Goal: Information Seeking & Learning: Learn about a topic

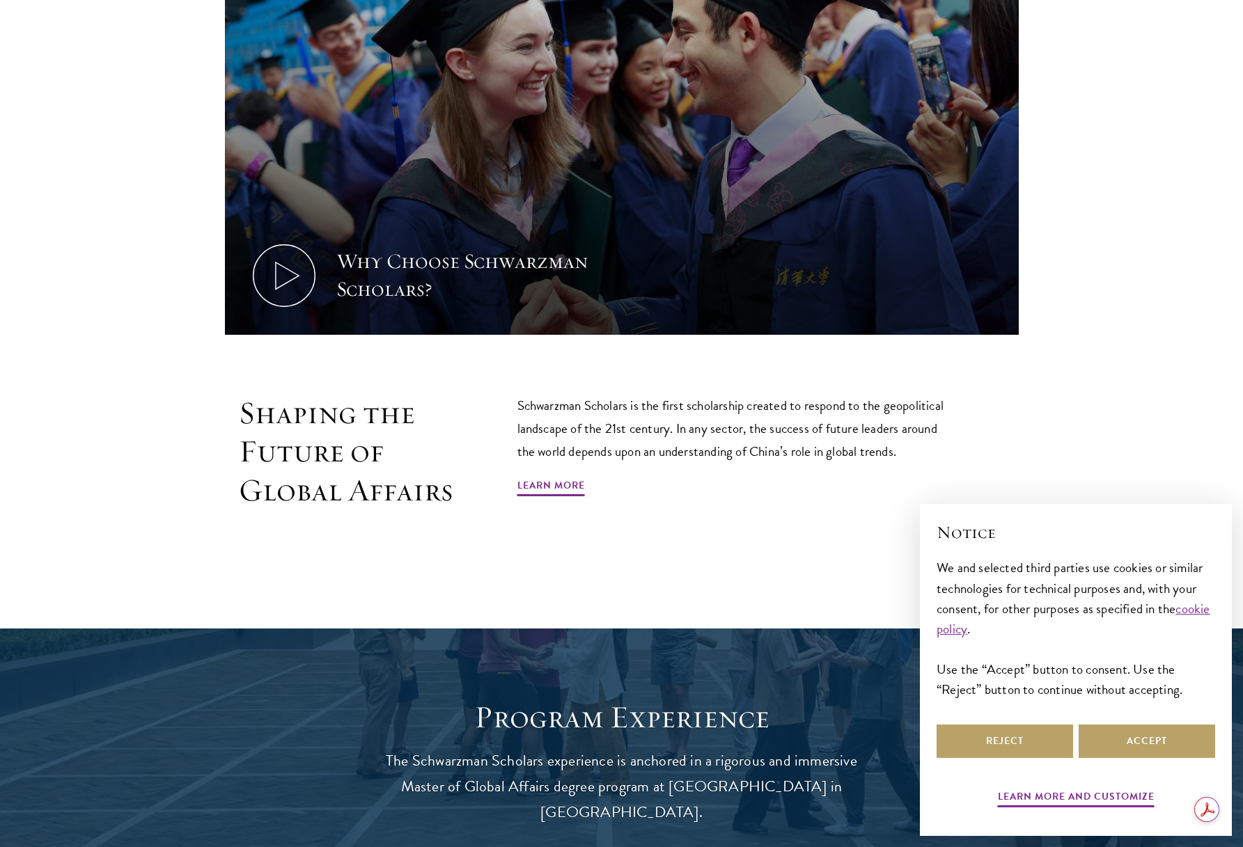
scroll to position [886, 0]
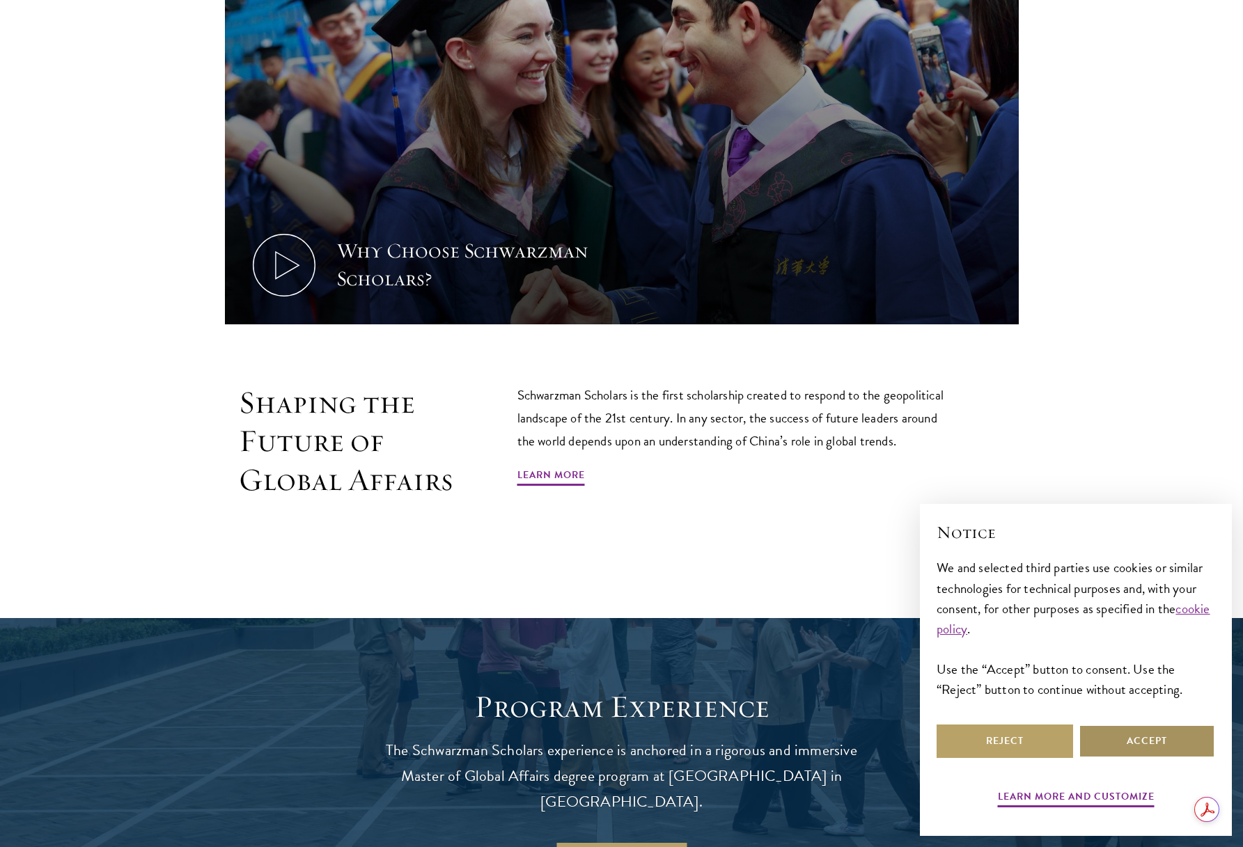
click at [1152, 738] on button "Accept" at bounding box center [1147, 741] width 136 height 33
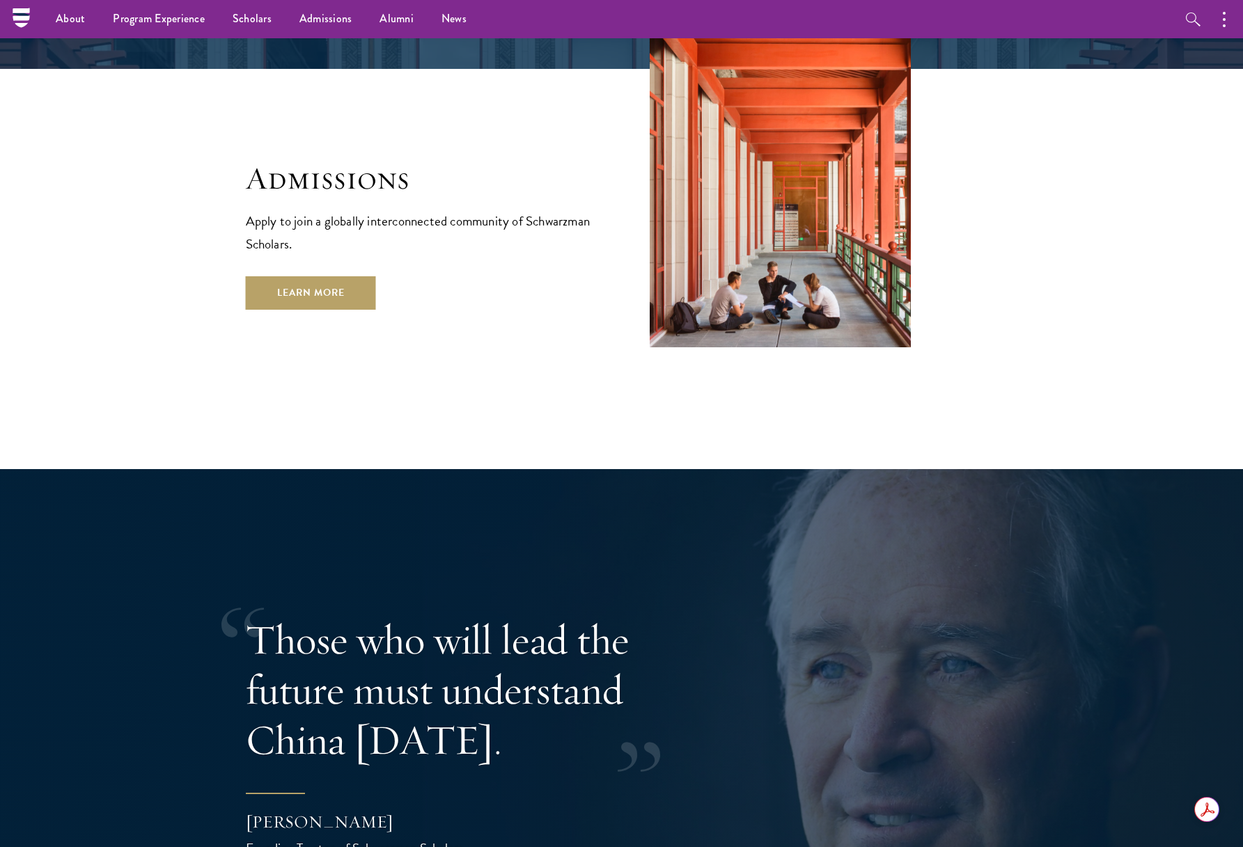
scroll to position [2480, 0]
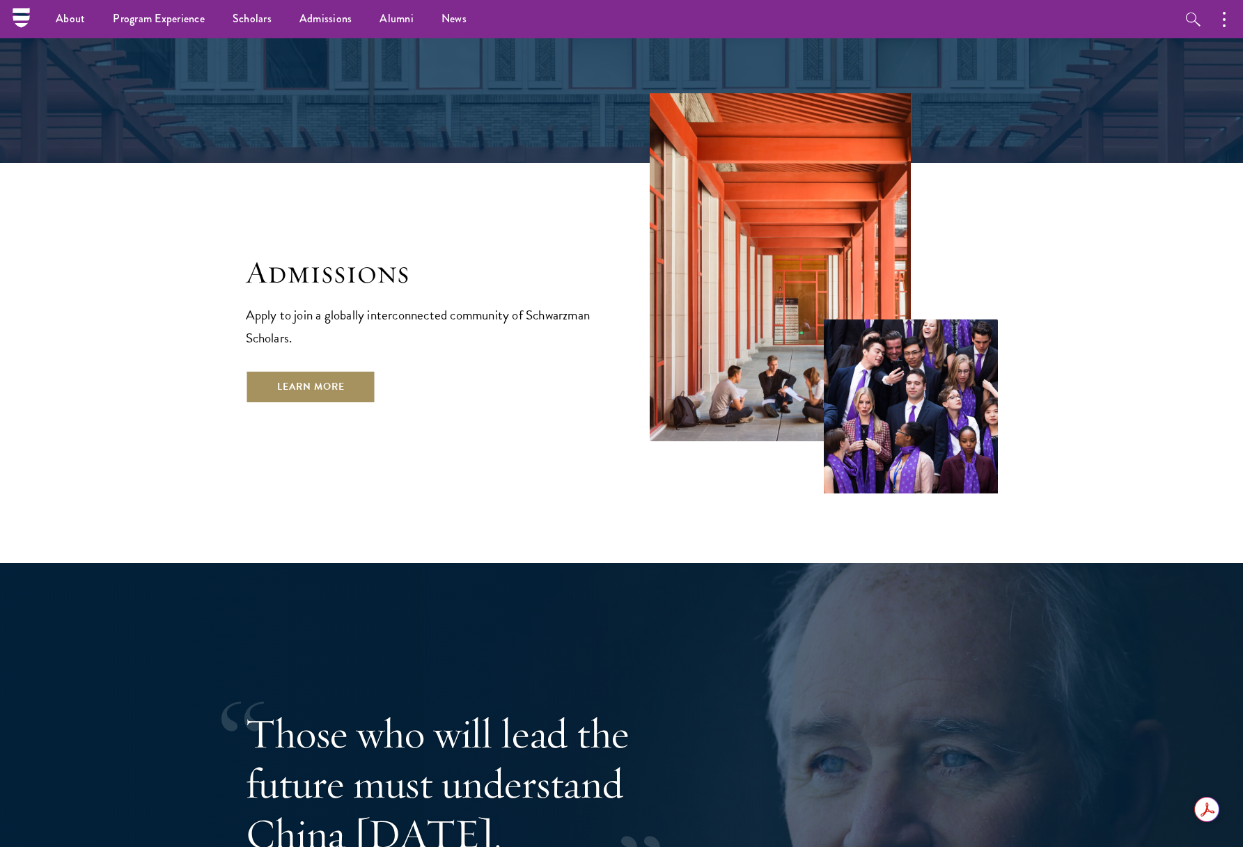
click at [316, 370] on link "Learn More" at bounding box center [311, 386] width 130 height 33
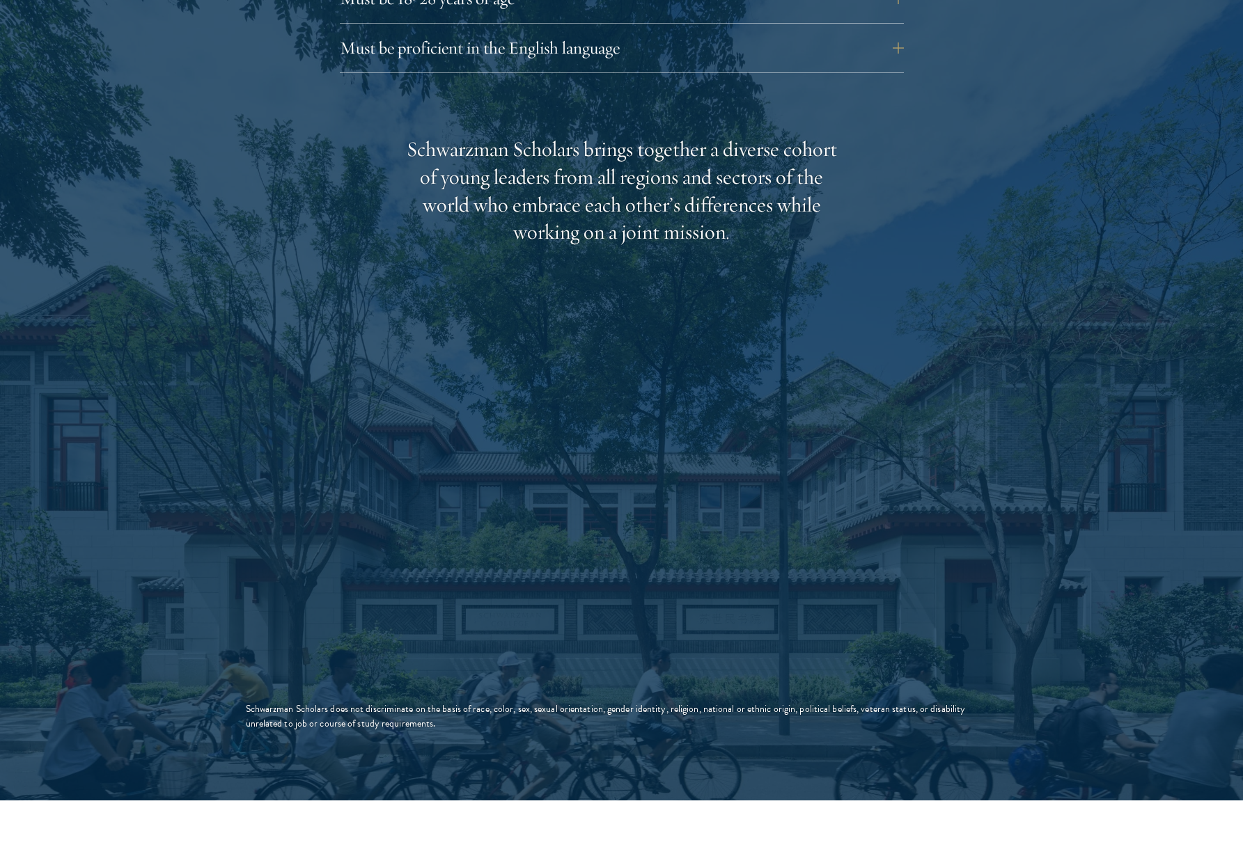
scroll to position [2139, 0]
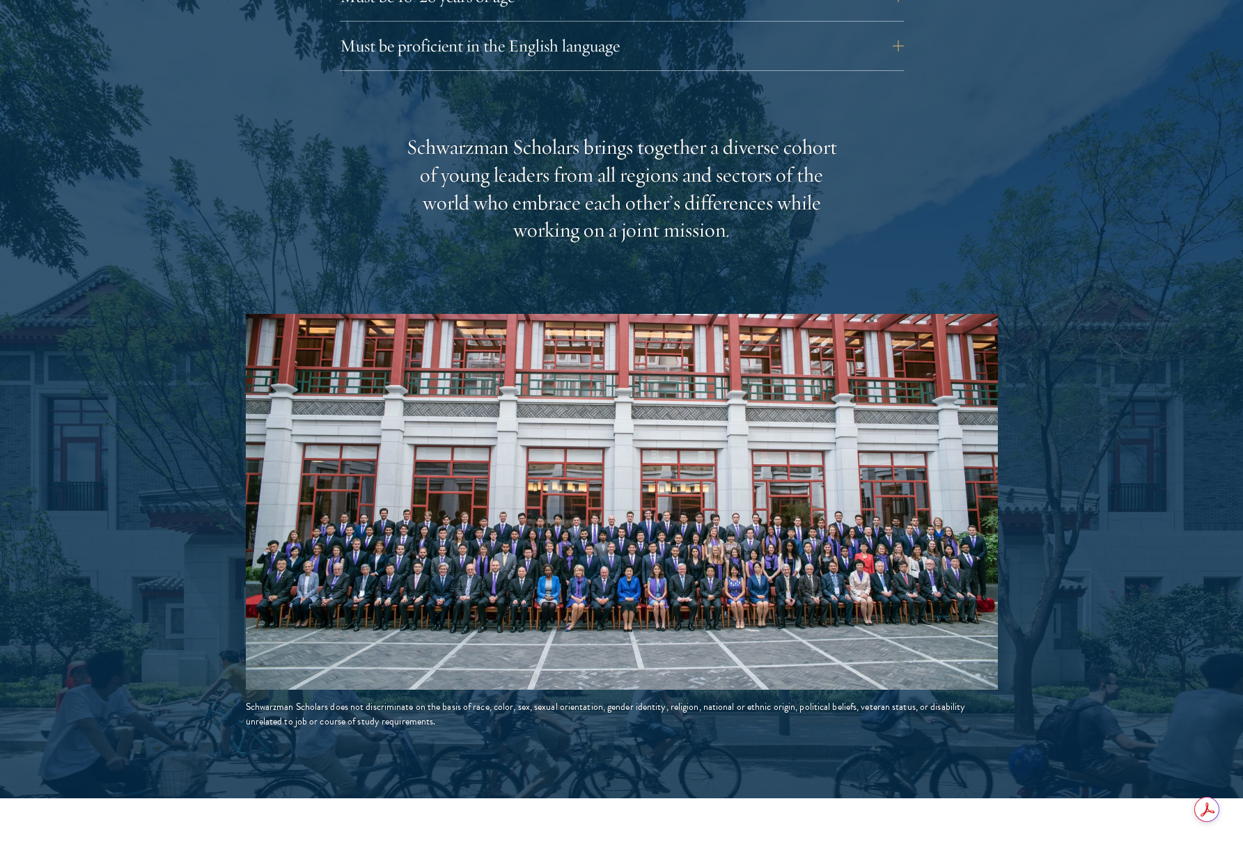
click at [696, 523] on img at bounding box center [622, 502] width 752 height 376
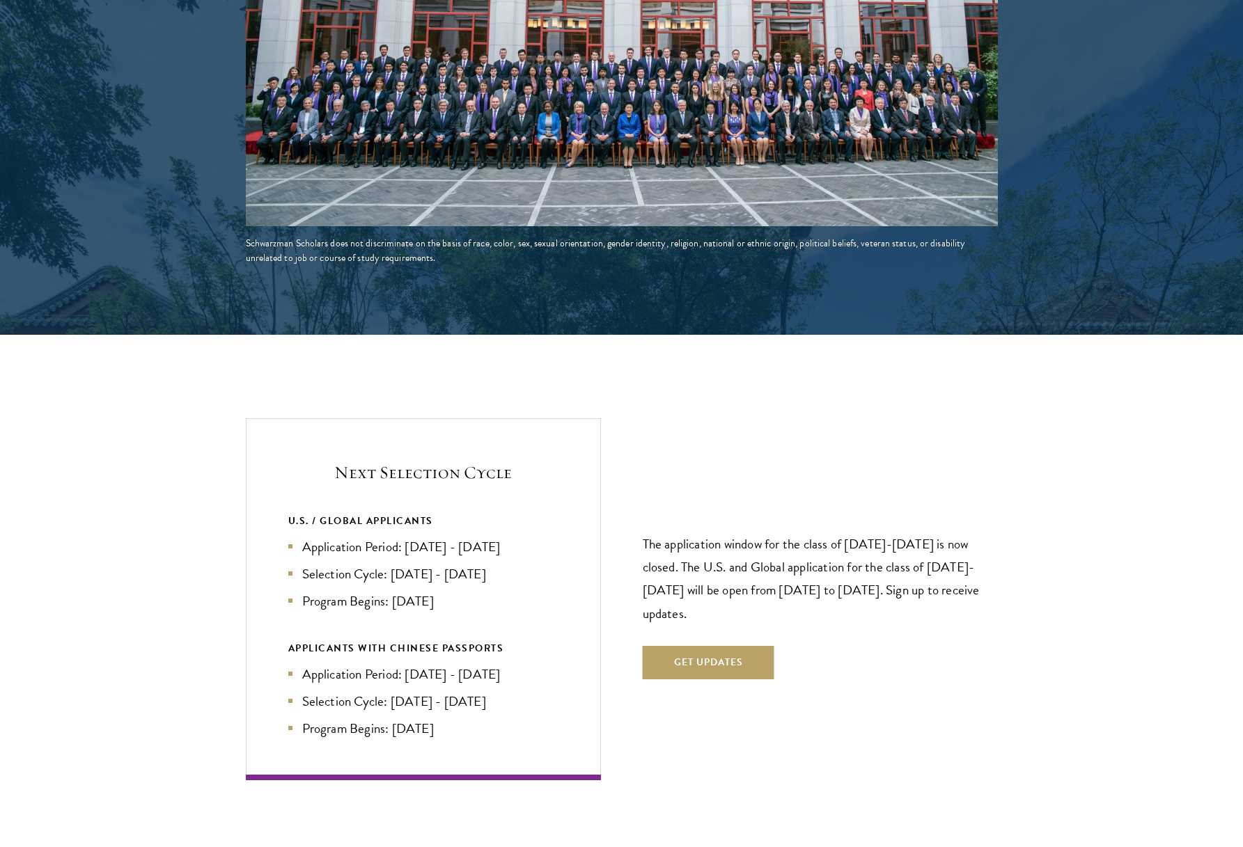
scroll to position [2610, 0]
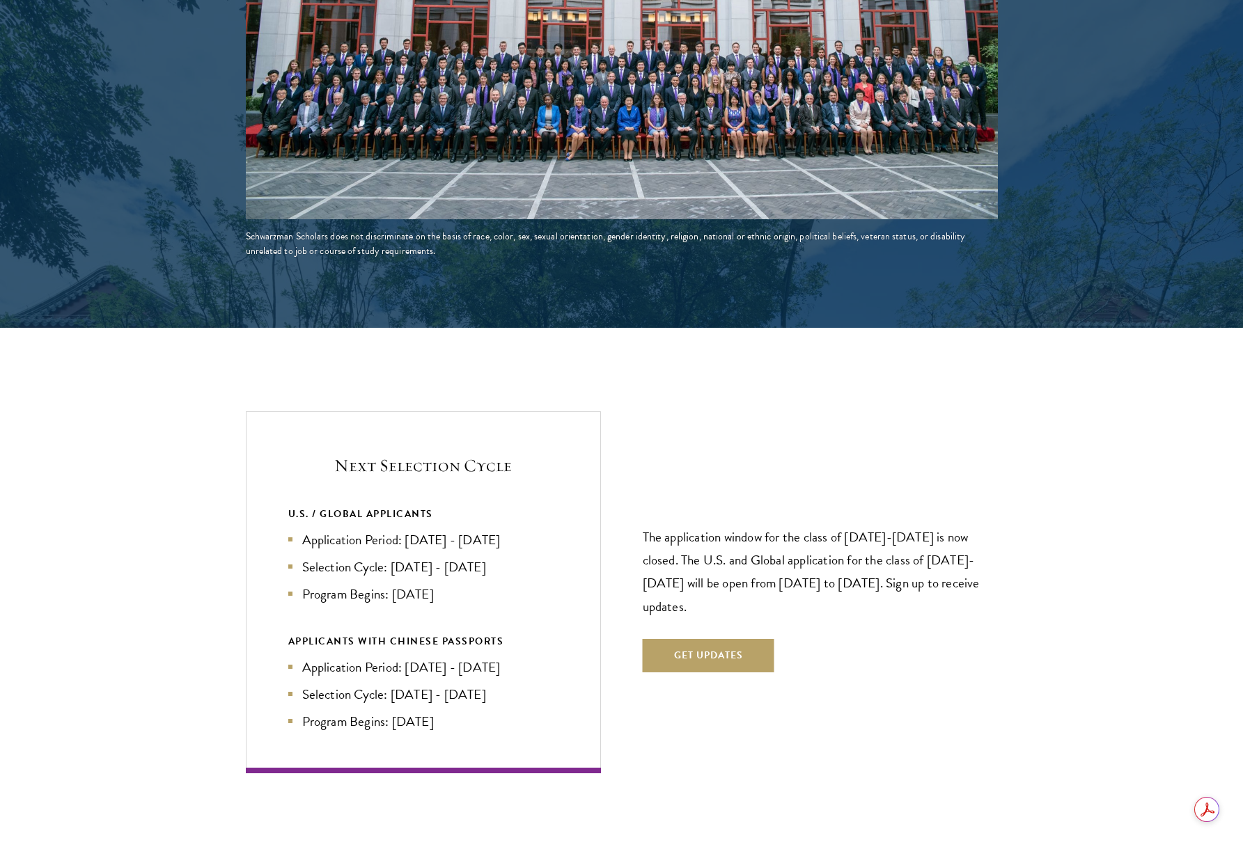
drag, startPoint x: 644, startPoint y: 506, endPoint x: 982, endPoint y: 579, distance: 345.4
click at [982, 579] on p "The application window for the class of 2026-2027 is now closed. The U.S. and G…" at bounding box center [820, 572] width 355 height 92
copy p "The application window for the class of 2026-2027 is now closed. The U.S. and G…"
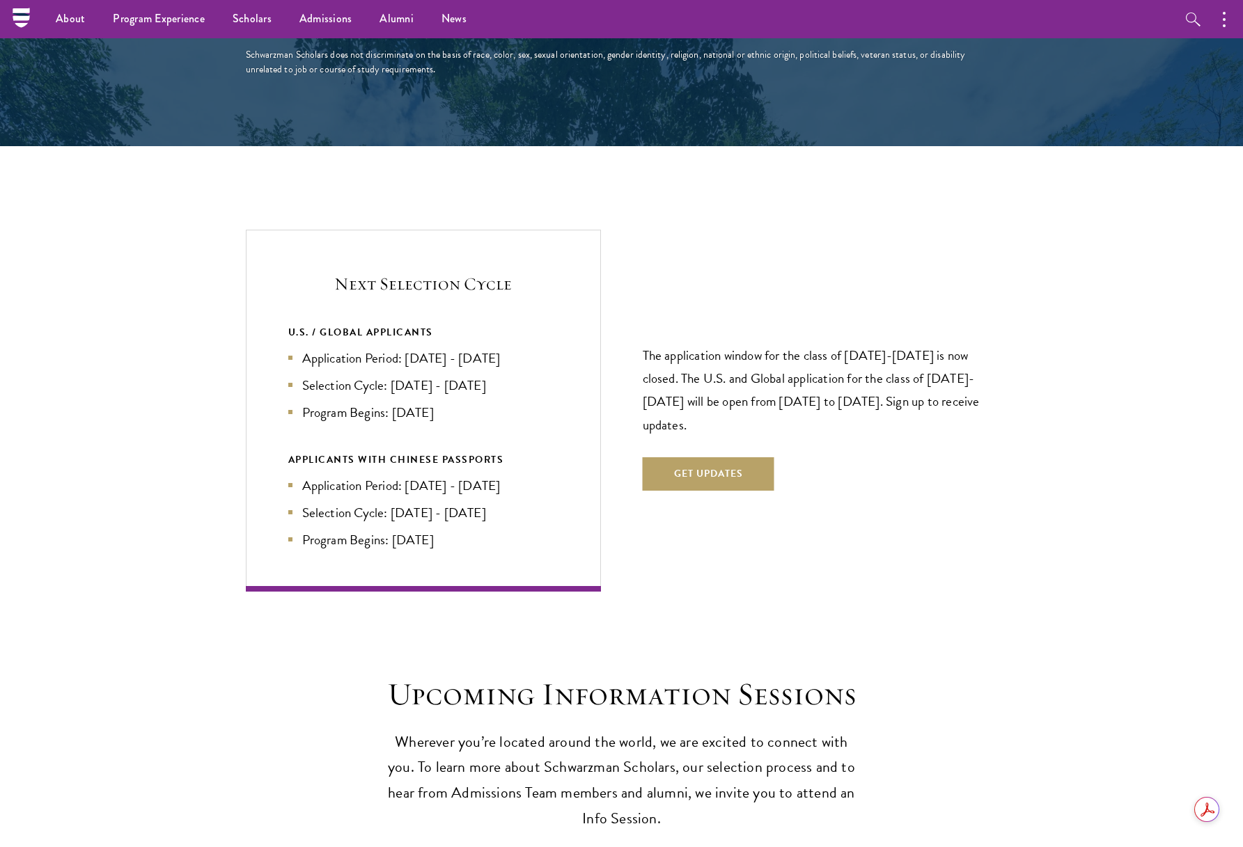
scroll to position [2775, 0]
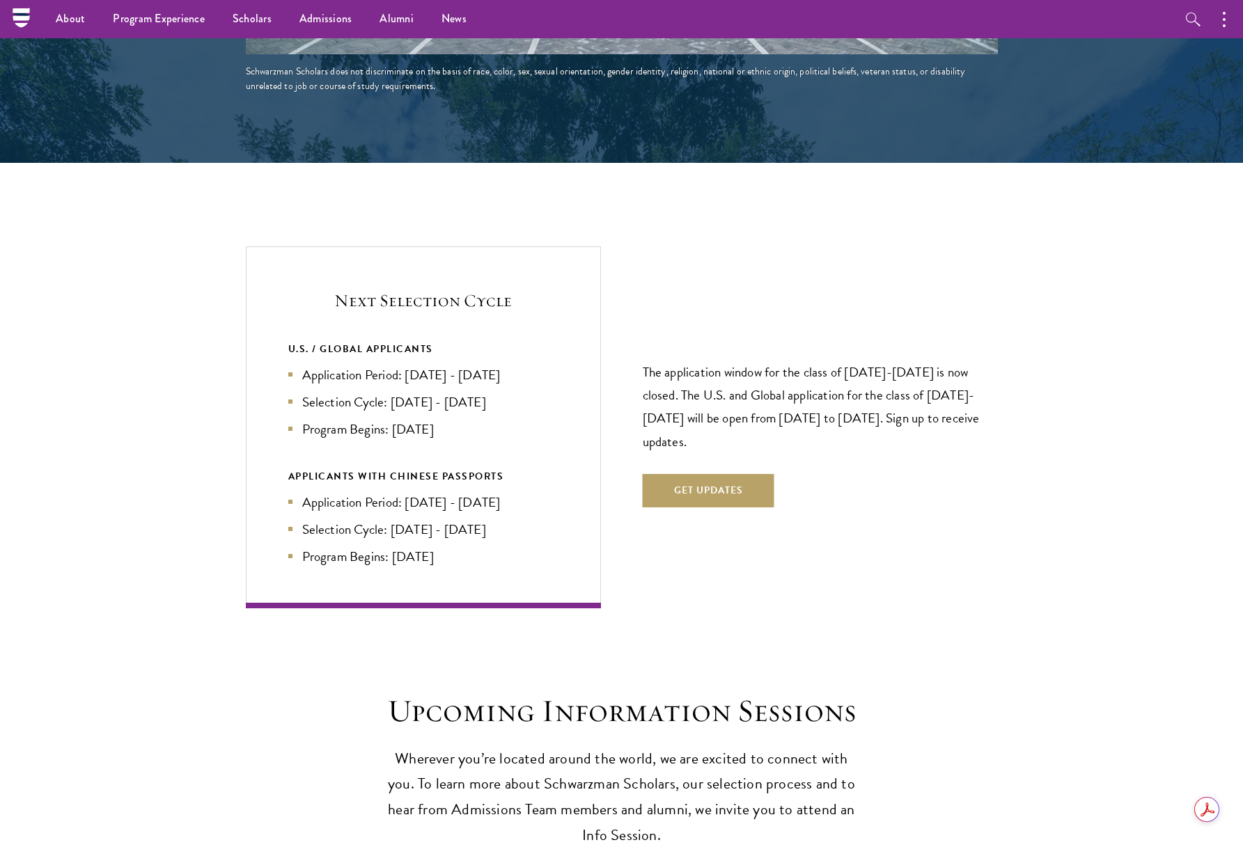
click at [985, 449] on div "The application window for the class of 2026-2027 is now closed. The U.S. and G…" at bounding box center [820, 427] width 355 height 243
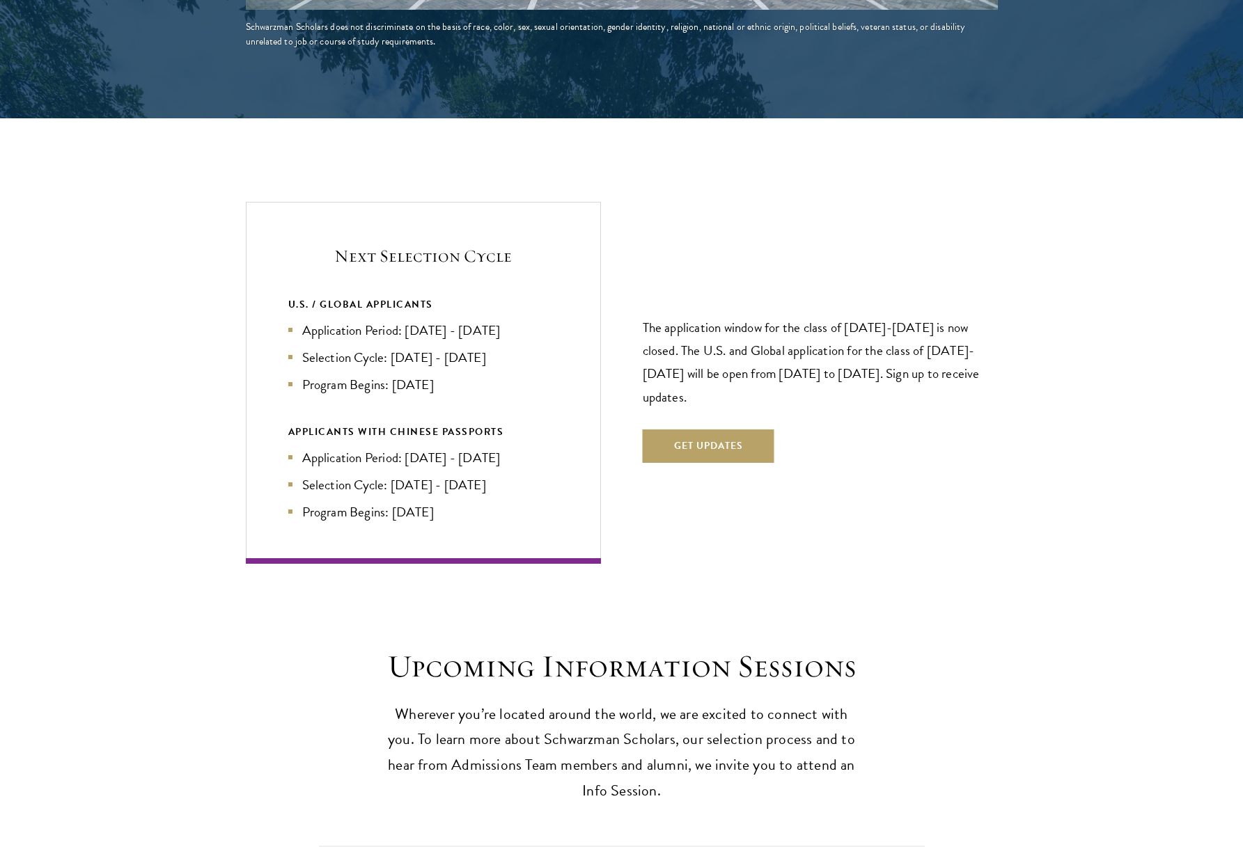
scroll to position [2812, 0]
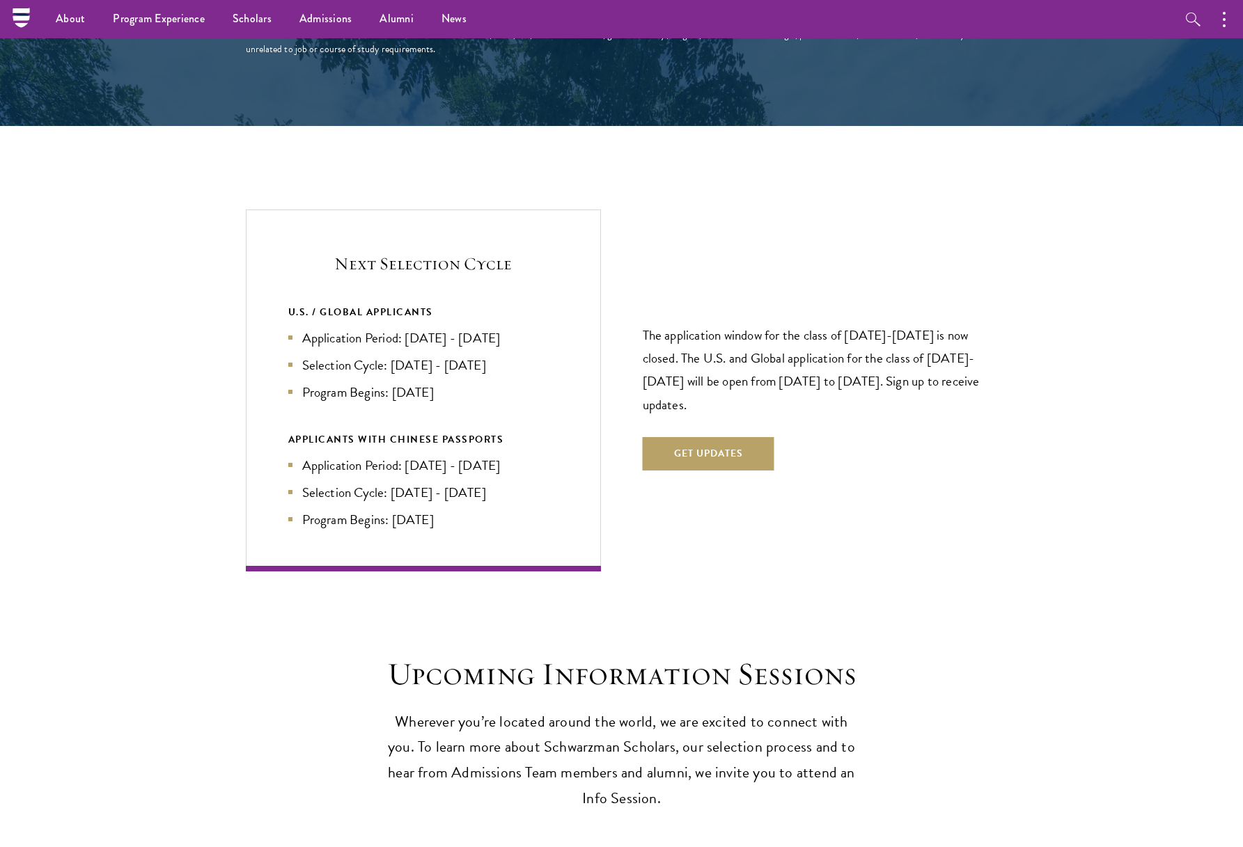
drag, startPoint x: 471, startPoint y: 448, endPoint x: 482, endPoint y: 448, distance: 10.4
click at [473, 455] on ul "Application Period: Jan 2026 - May 2026 Selection Cycle: Jun - Jul 2026 Program…" at bounding box center [423, 492] width 270 height 75
drag, startPoint x: 285, startPoint y: 410, endPoint x: 492, endPoint y: 497, distance: 224.4
click at [492, 497] on div "Next Selection Cycle U.S. / GLOBAL APPLICANTS Application Period: Apr 2026 - Se…" at bounding box center [423, 390] width 355 height 361
copy div "APPLICANTS WITH CHINESE PASSPORTS Application Period: Jan 2026 - May 2026 Selec…"
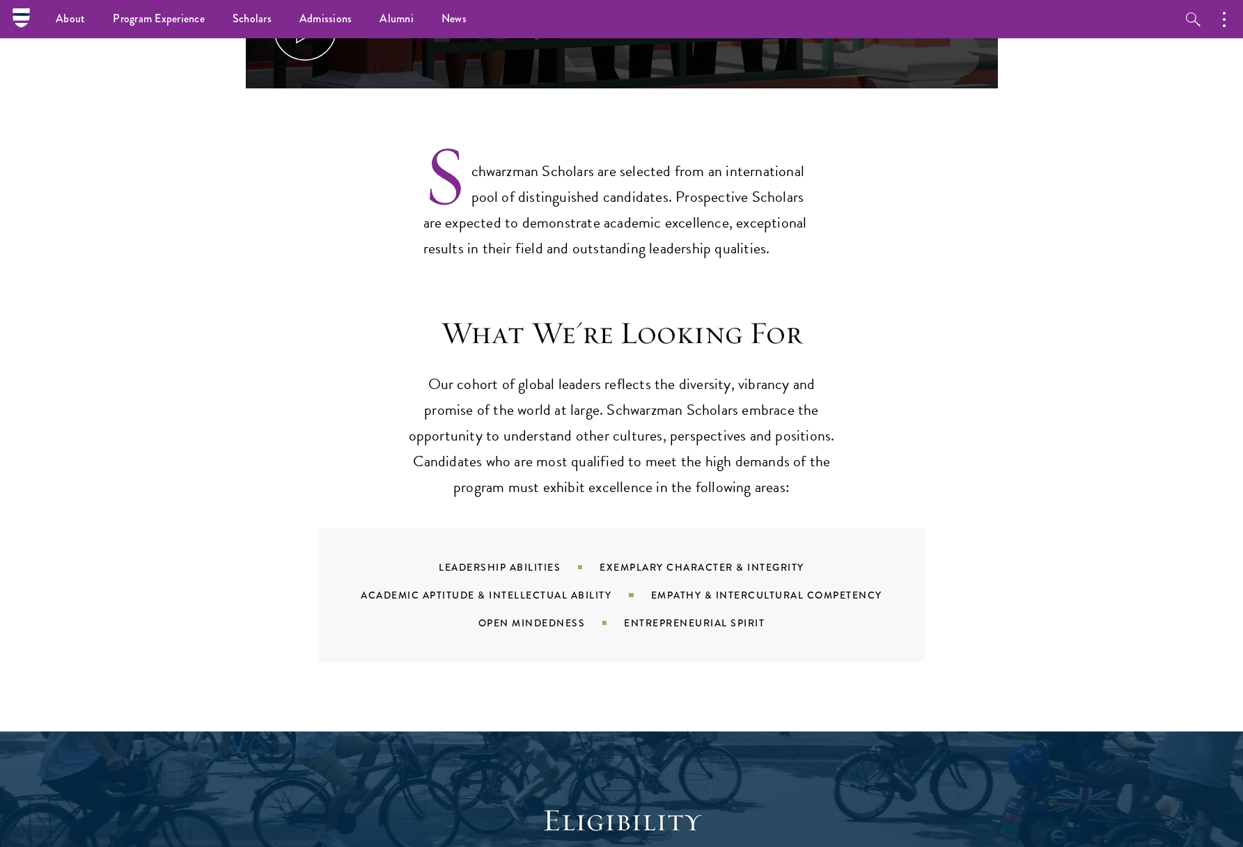
scroll to position [1020, 0]
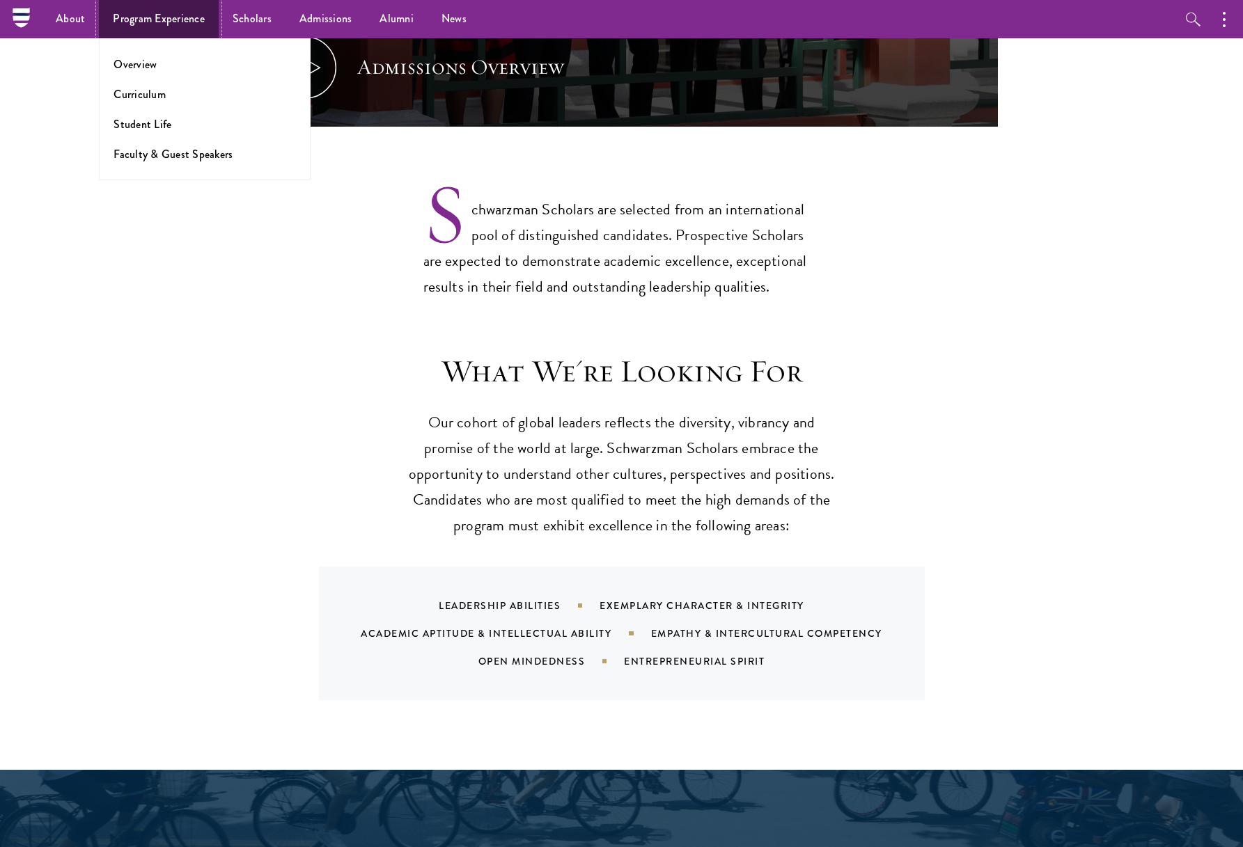
click at [169, 22] on link "Program Experience" at bounding box center [159, 19] width 120 height 38
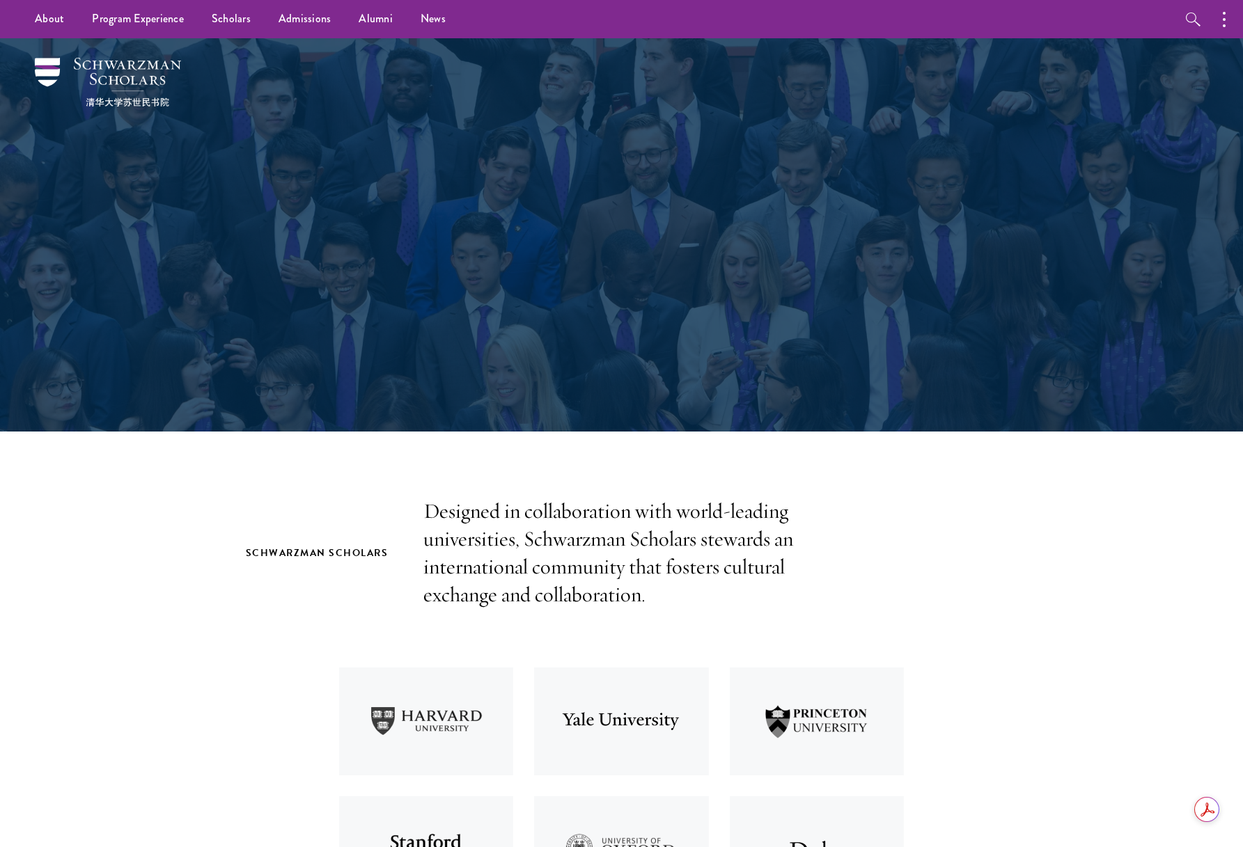
click at [150, 121] on div "Program Experience Empowering future leaders." at bounding box center [621, 234] width 1003 height 393
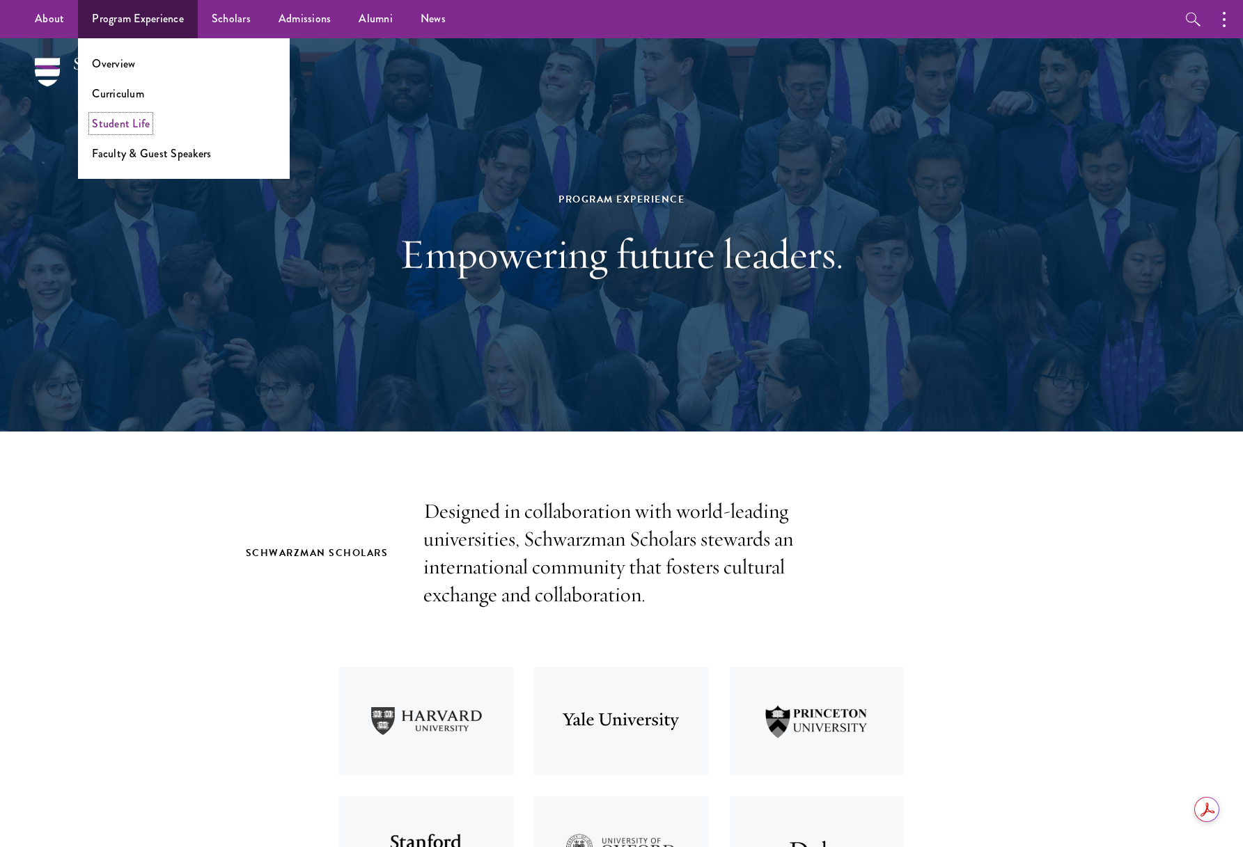
click at [146, 120] on link "Student Life" at bounding box center [121, 124] width 58 height 16
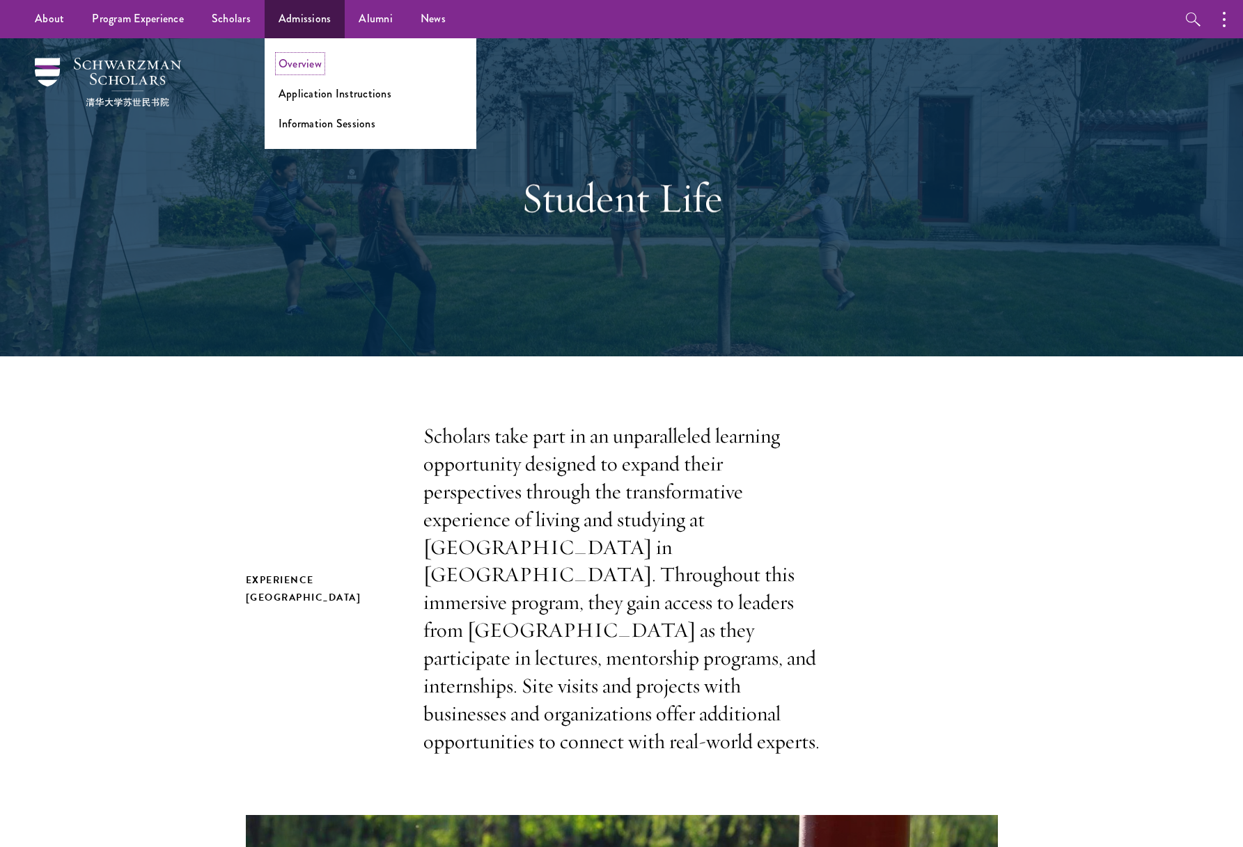
click at [299, 65] on link "Overview" at bounding box center [300, 64] width 43 height 16
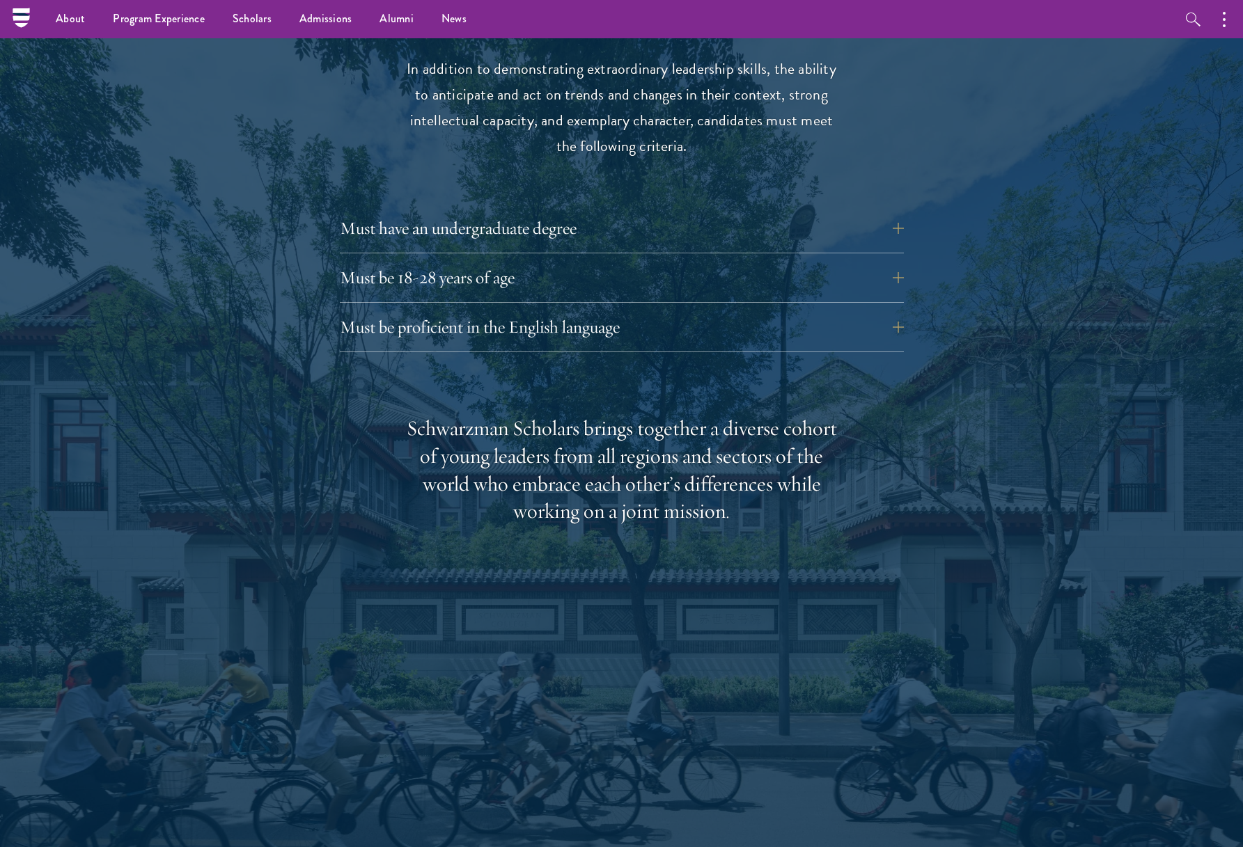
scroll to position [1802, 0]
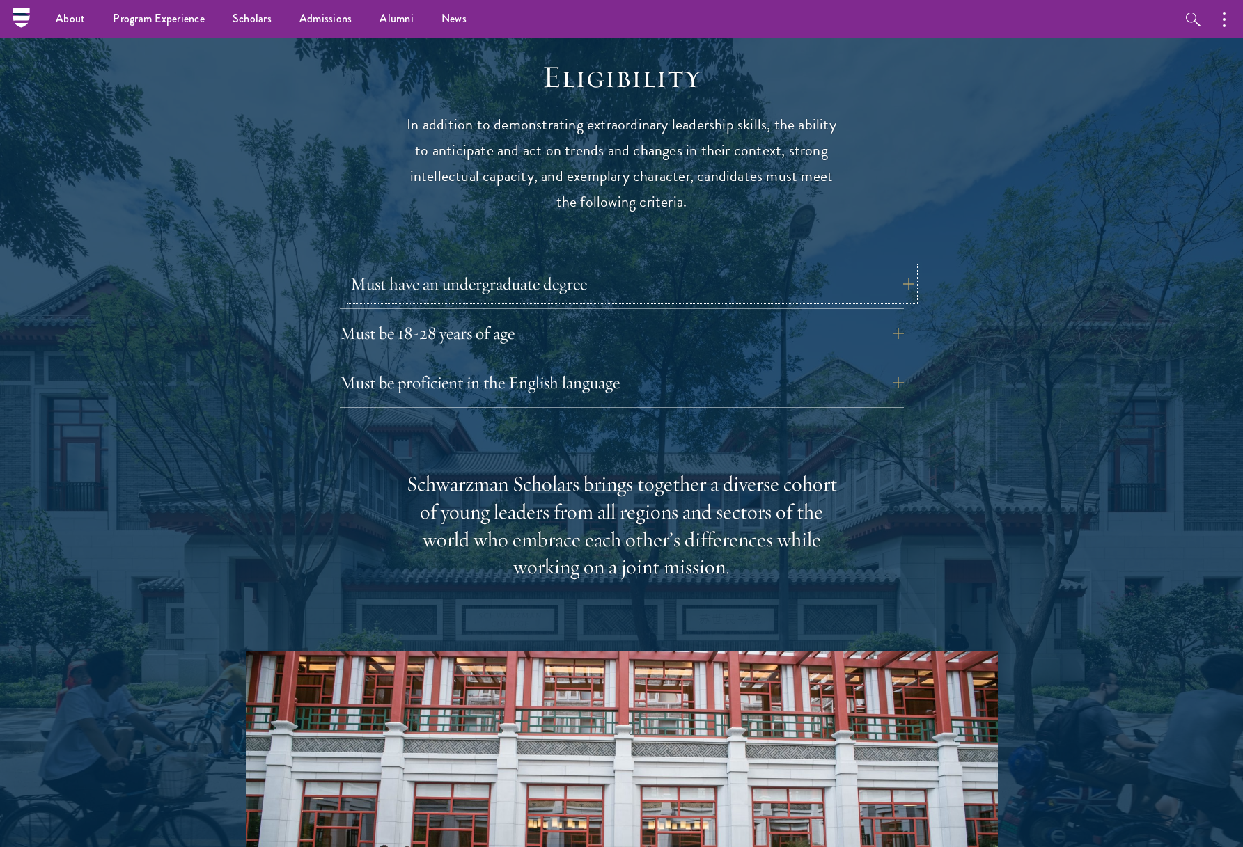
click at [901, 267] on button "Must have an undergraduate degree" at bounding box center [632, 283] width 564 height 33
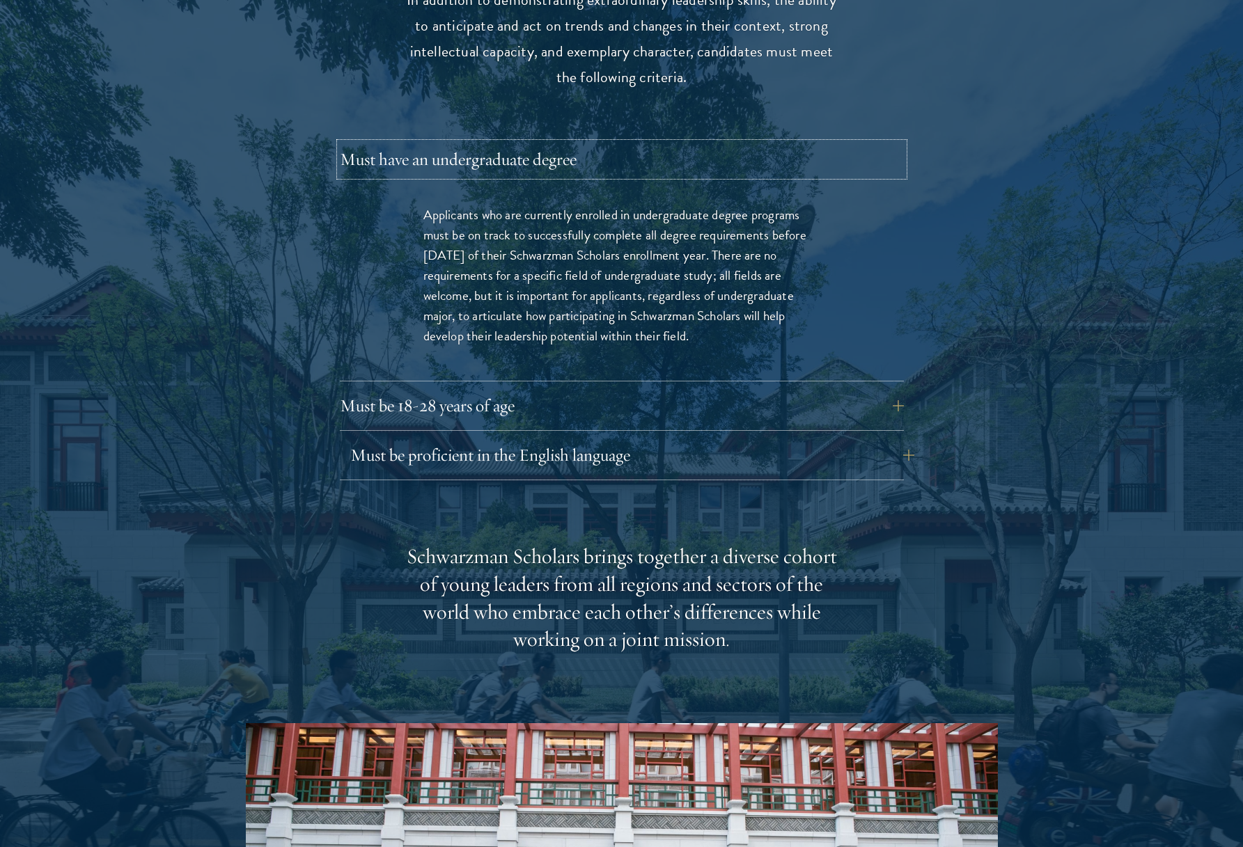
scroll to position [1931, 0]
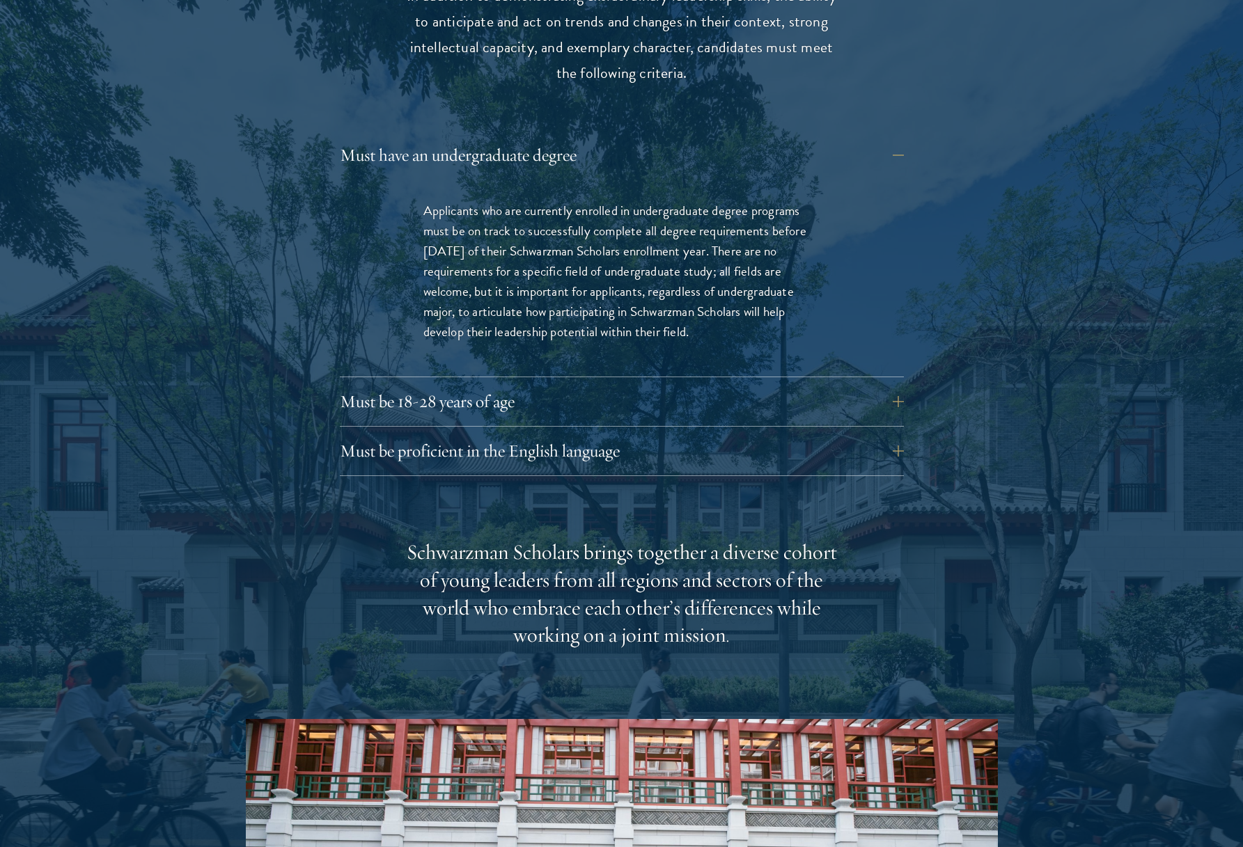
click at [928, 375] on div "Eligibility In addition to demonstrating extraordinary leadership skills, the a…" at bounding box center [622, 531] width 752 height 1205
click at [898, 385] on button "Must be 18-28 years of age" at bounding box center [632, 401] width 564 height 33
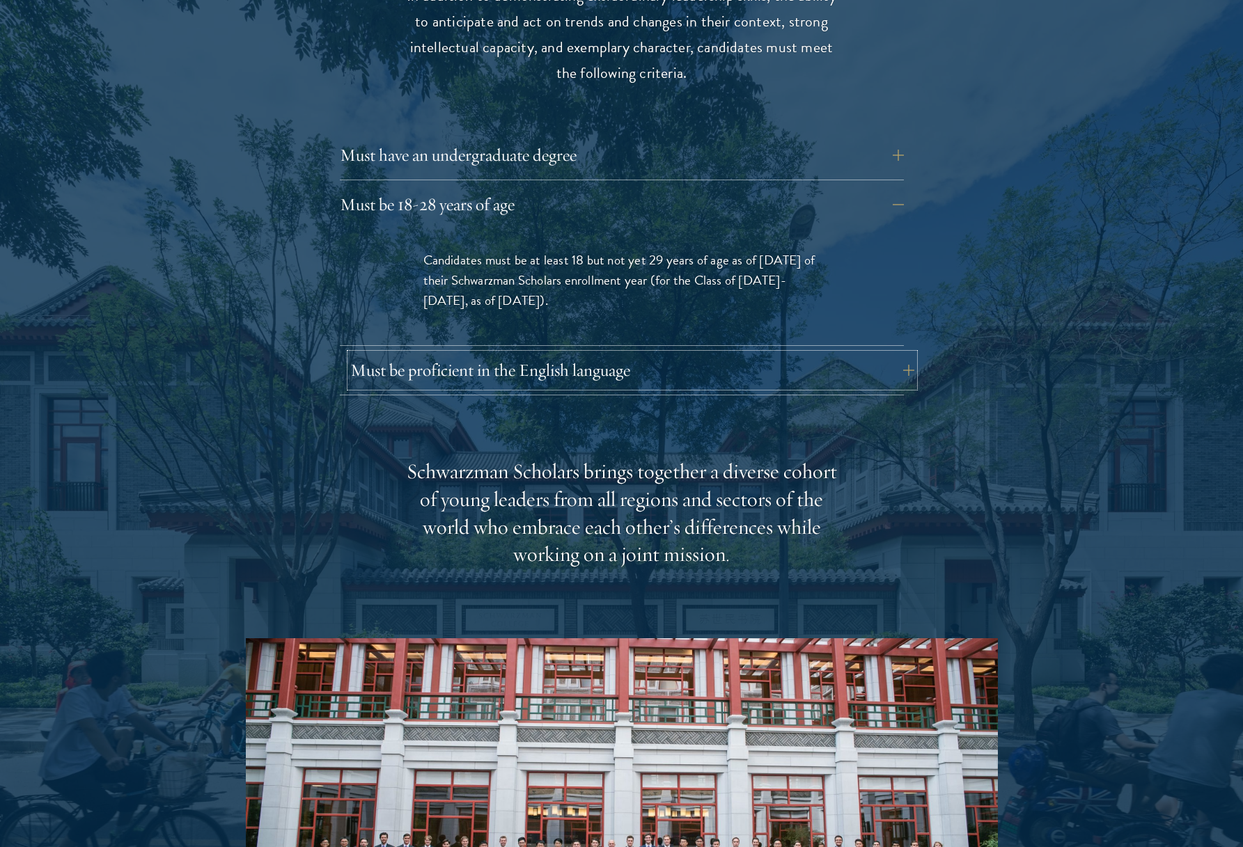
click at [866, 354] on button "Must be proficient in the English language" at bounding box center [632, 370] width 564 height 33
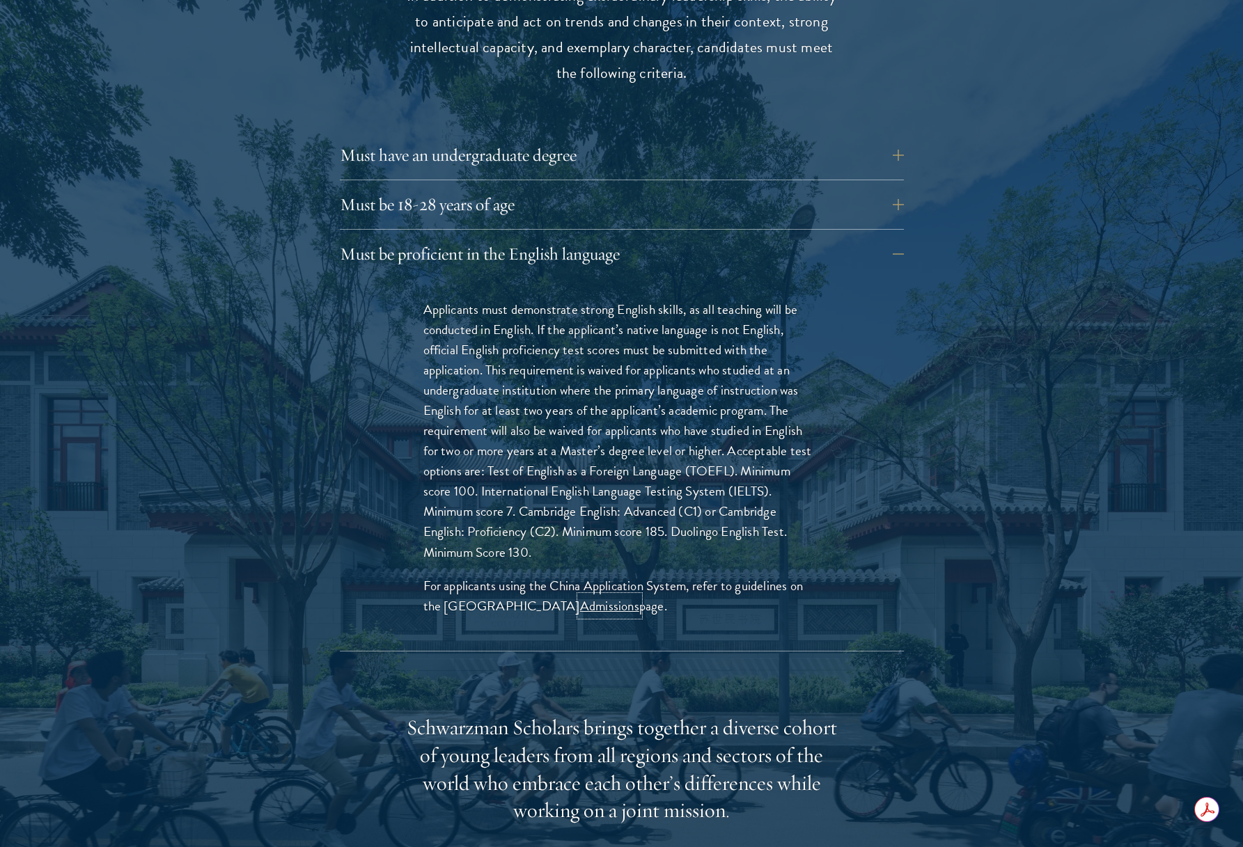
click at [586, 596] on link "Admissions" at bounding box center [609, 606] width 59 height 20
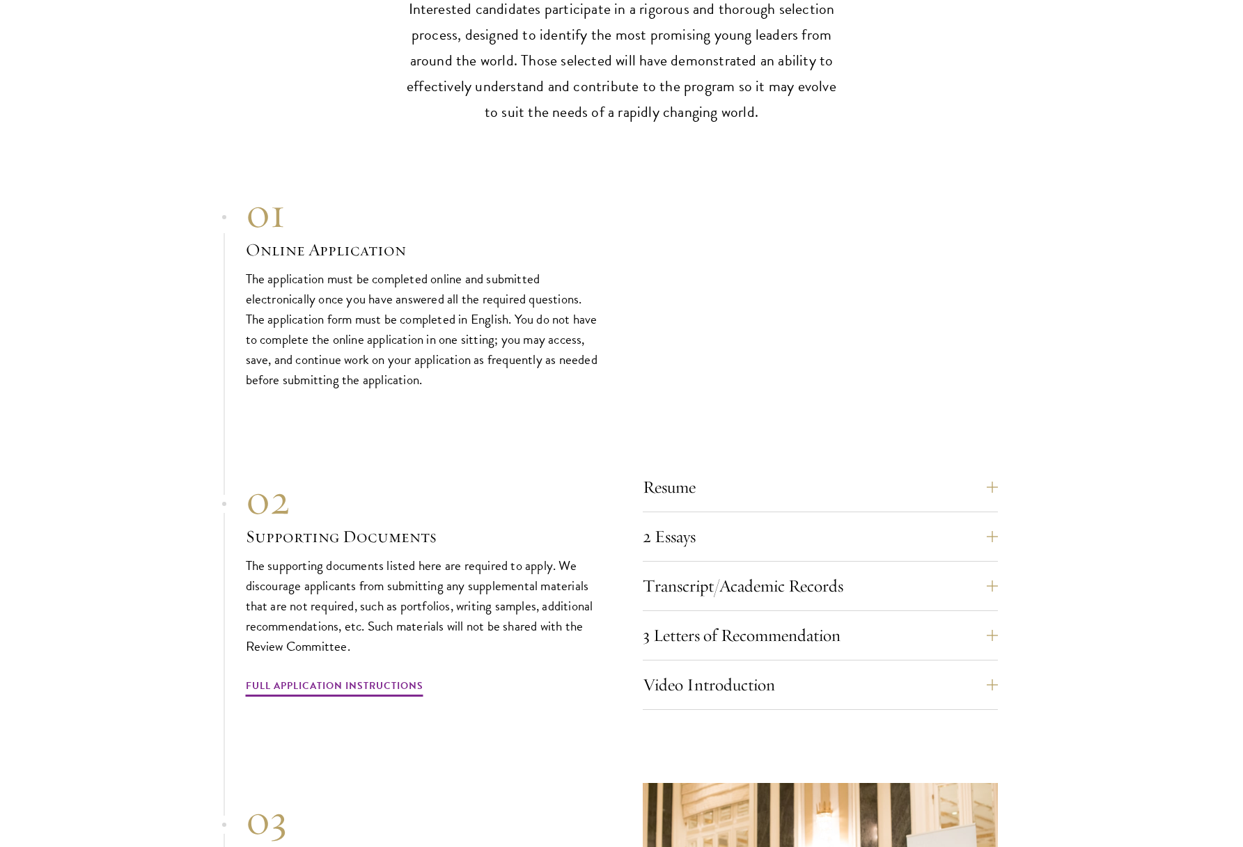
scroll to position [4373, 0]
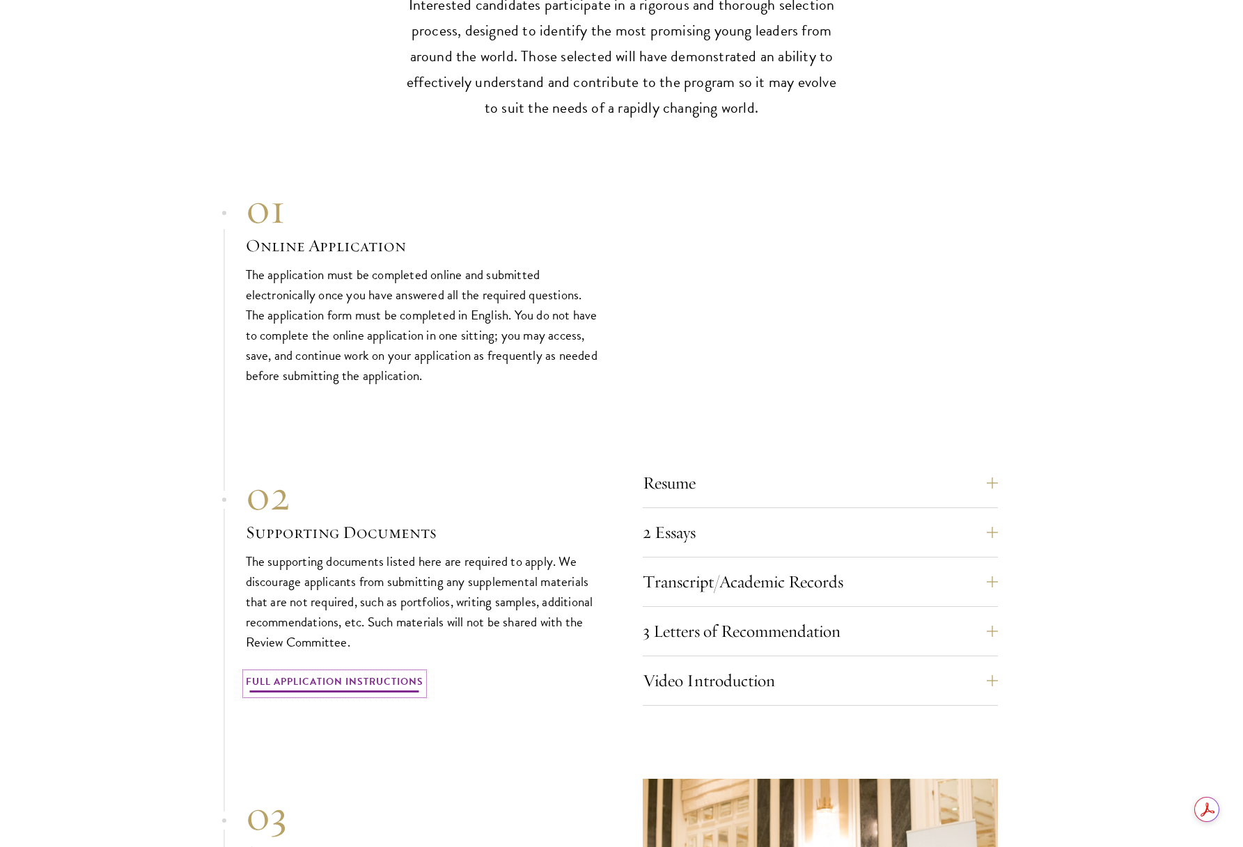
click at [378, 673] on link "Full Application Instructions" at bounding box center [335, 684] width 178 height 22
